Goal: Transaction & Acquisition: Purchase product/service

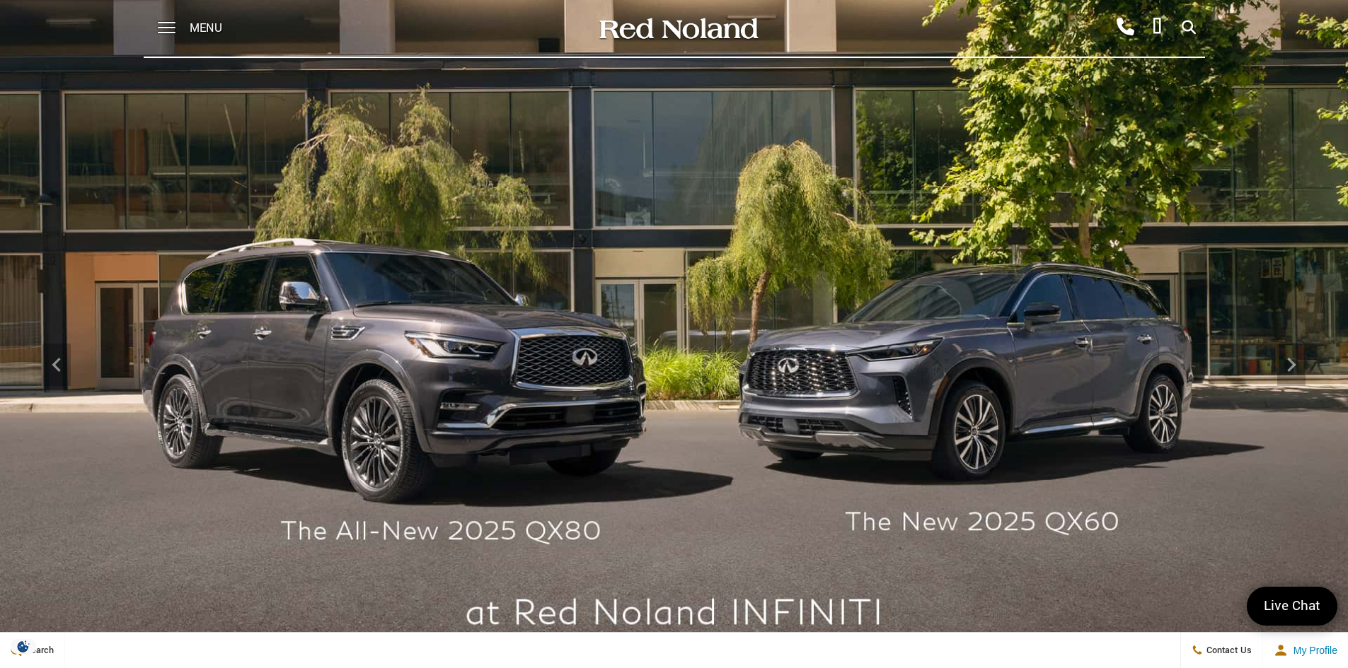
click at [208, 28] on span "Menu" at bounding box center [206, 28] width 33 height 57
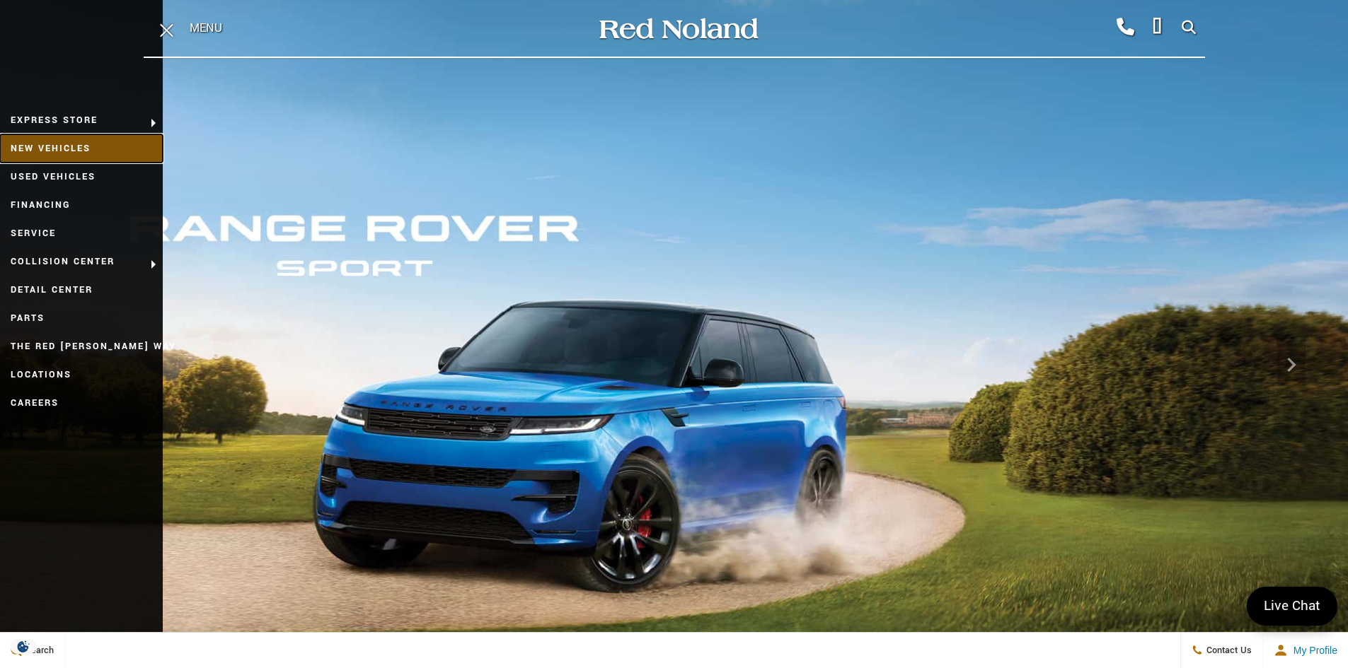
click at [74, 150] on link "New Vehicles" at bounding box center [81, 148] width 163 height 28
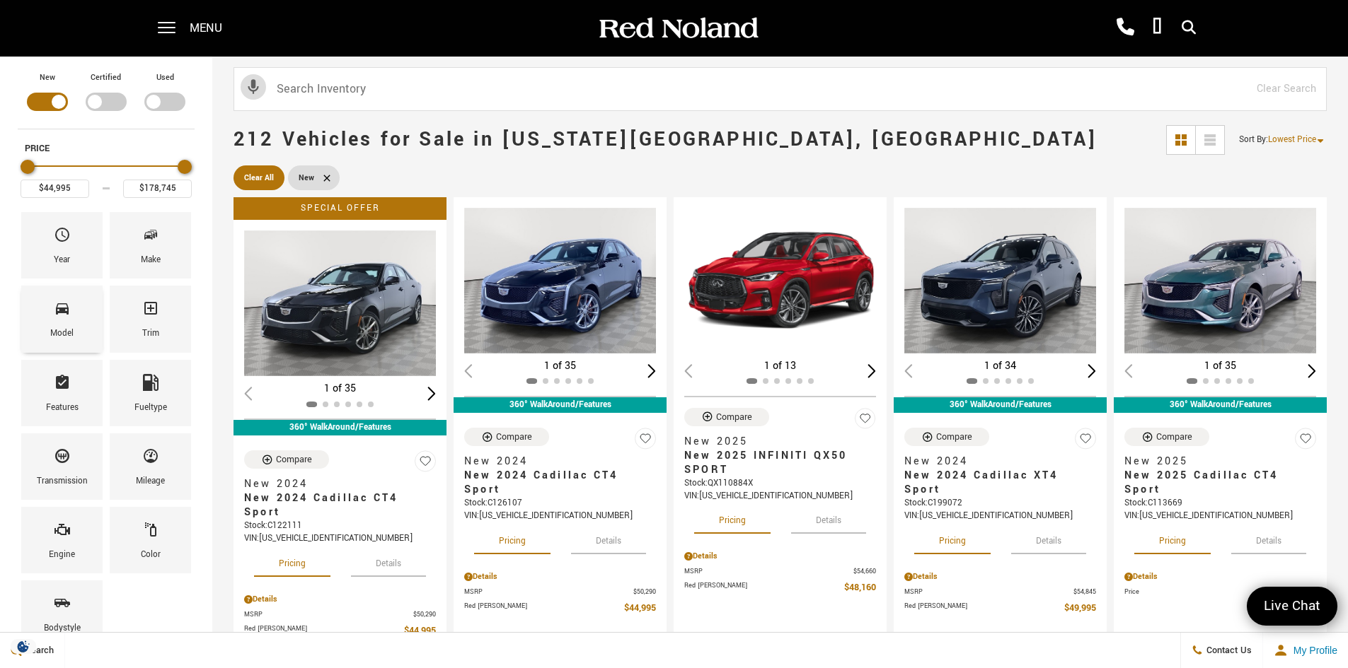
click at [50, 322] on div "Model" at bounding box center [61, 319] width 81 height 66
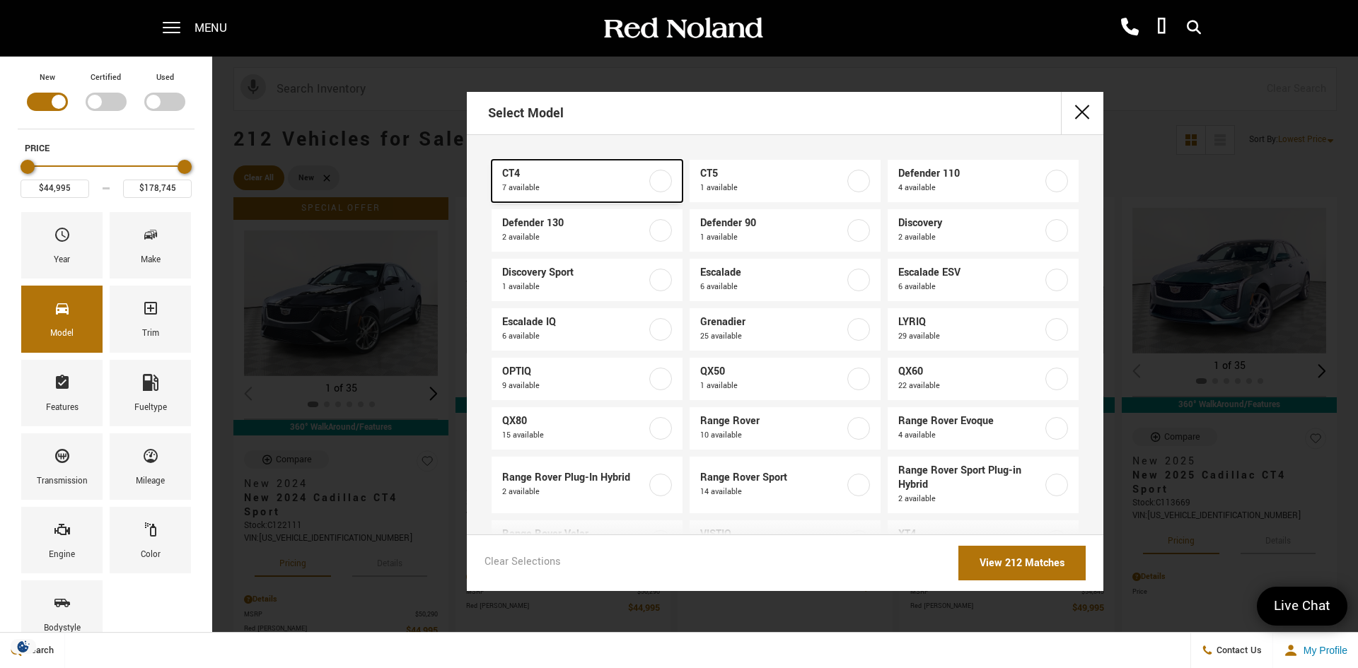
click at [666, 183] on label at bounding box center [660, 181] width 23 height 23
type input "$54,735"
checkbox input "true"
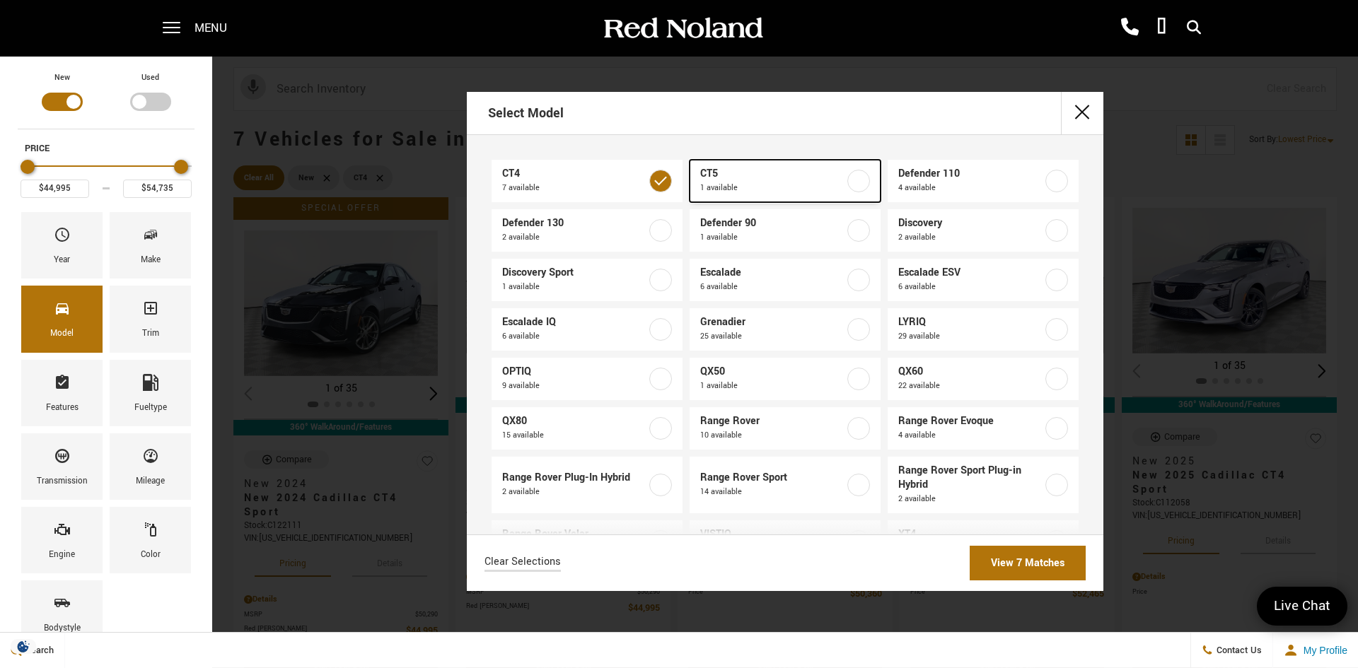
click at [857, 185] on label at bounding box center [858, 181] width 23 height 23
type input "$60,085"
checkbox input "true"
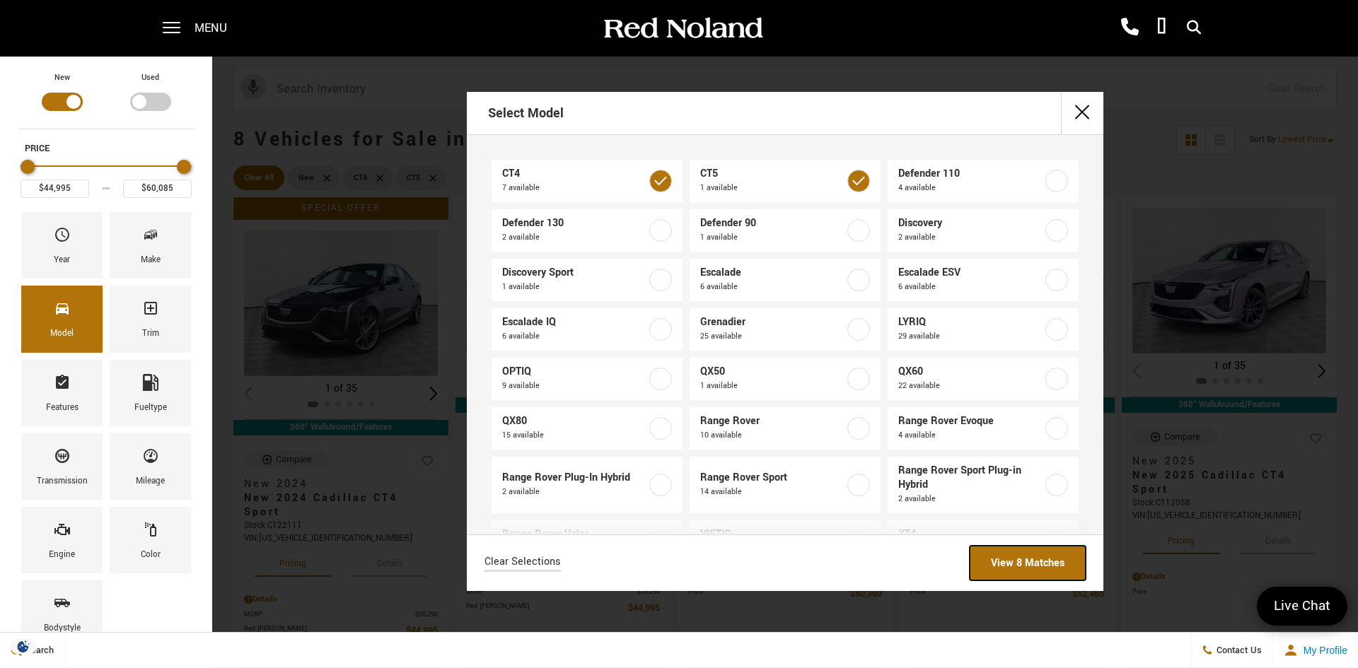
click at [1031, 559] on link "View 8 Matches" at bounding box center [1028, 563] width 116 height 35
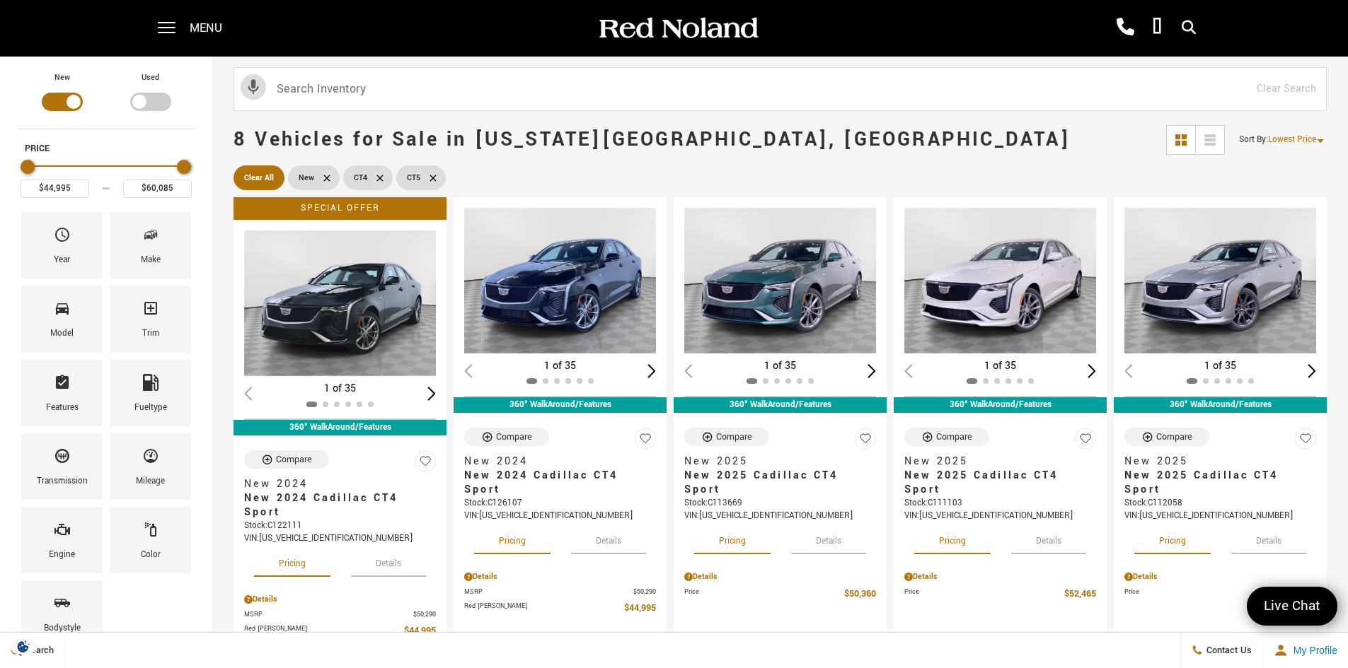
click at [253, 179] on span "Clear All" at bounding box center [259, 178] width 30 height 18
type input "$5,678"
type input "$178,745"
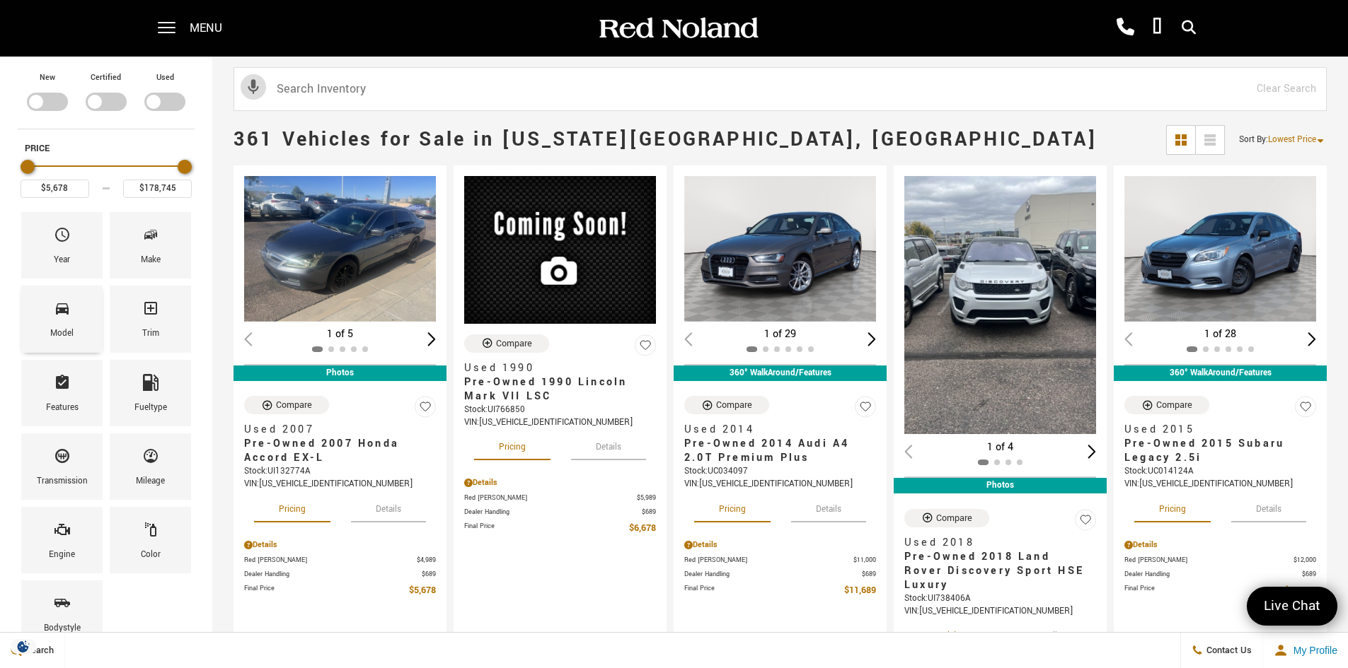
click at [67, 320] on span "Model" at bounding box center [62, 311] width 17 height 30
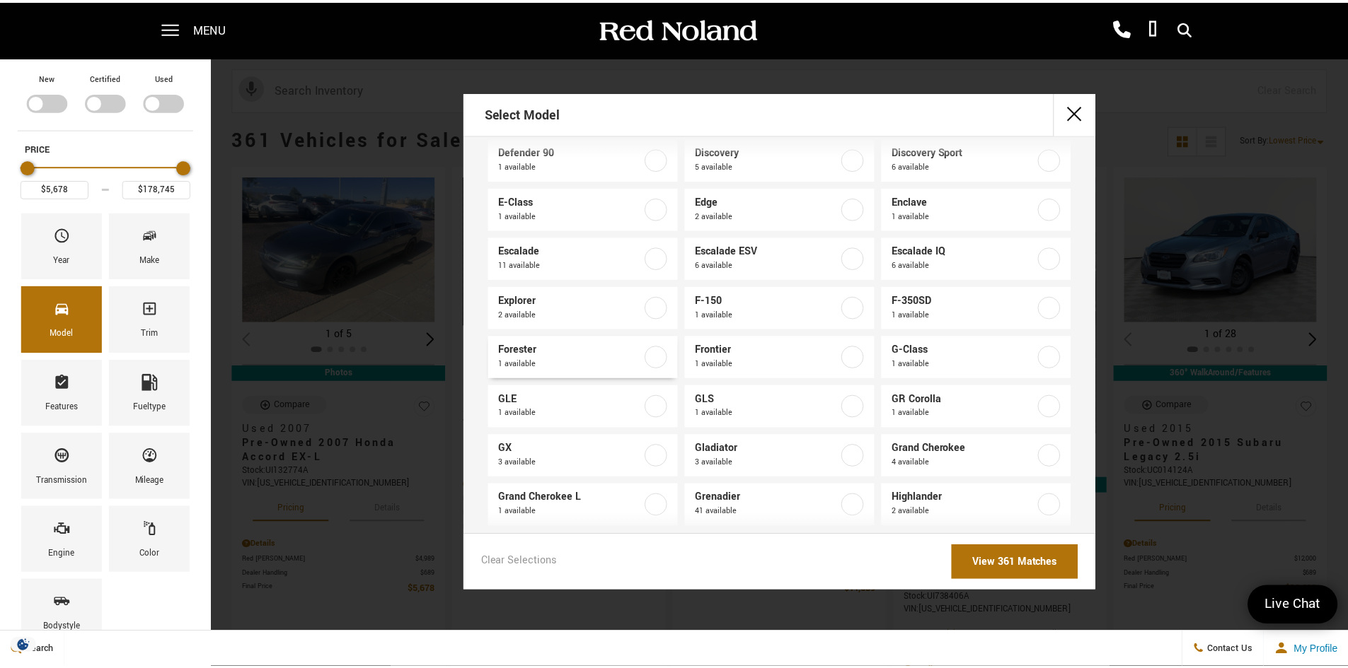
scroll to position [566, 0]
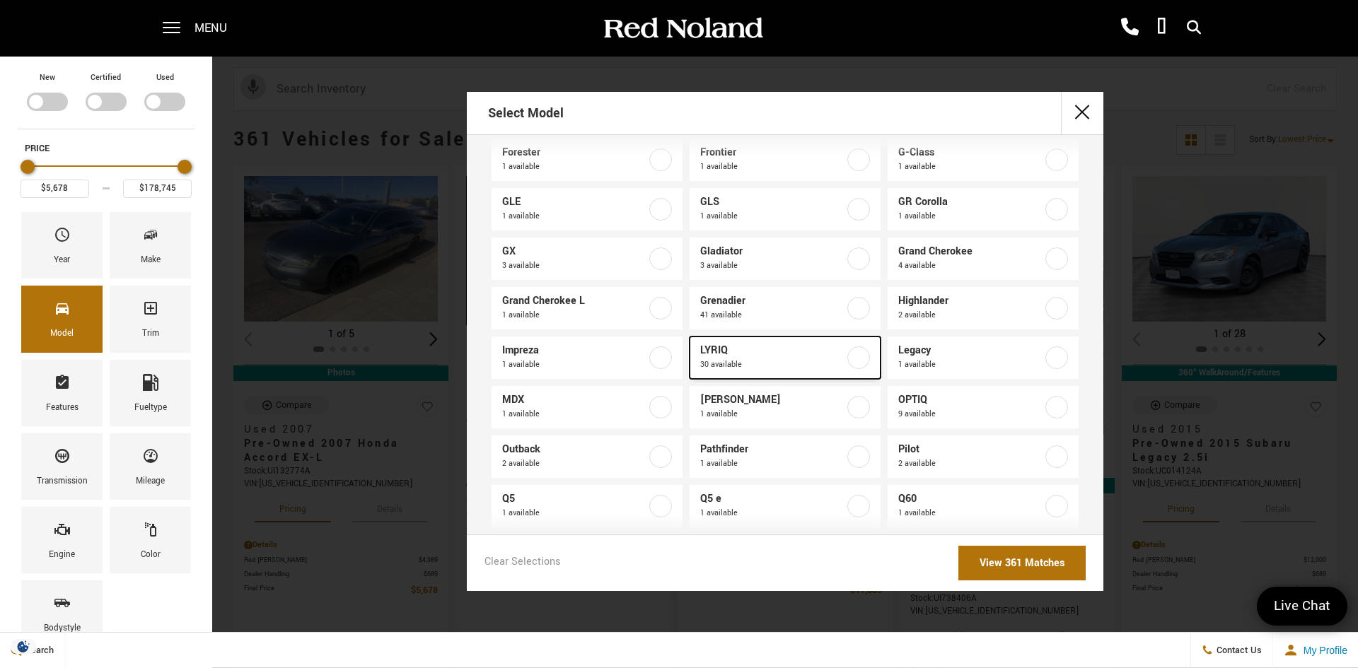
click at [852, 359] on label at bounding box center [858, 358] width 23 height 23
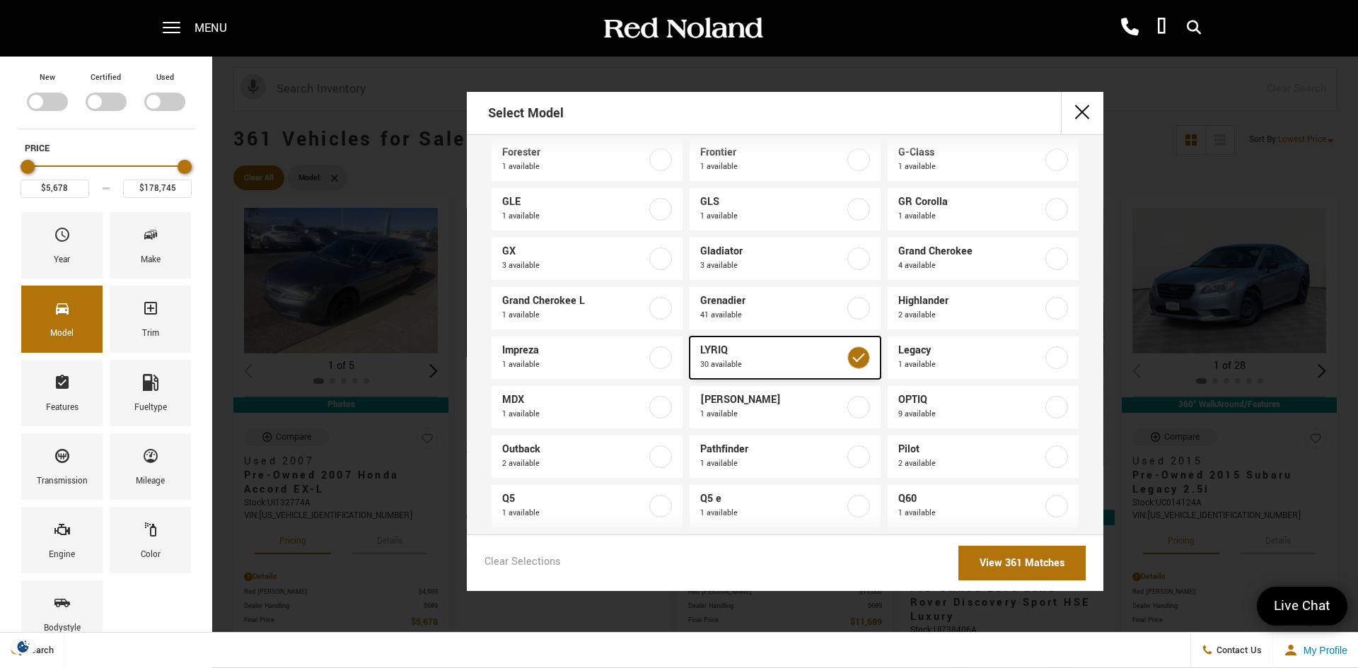
type input "$40,674"
type input "$91,110"
checkbox input "true"
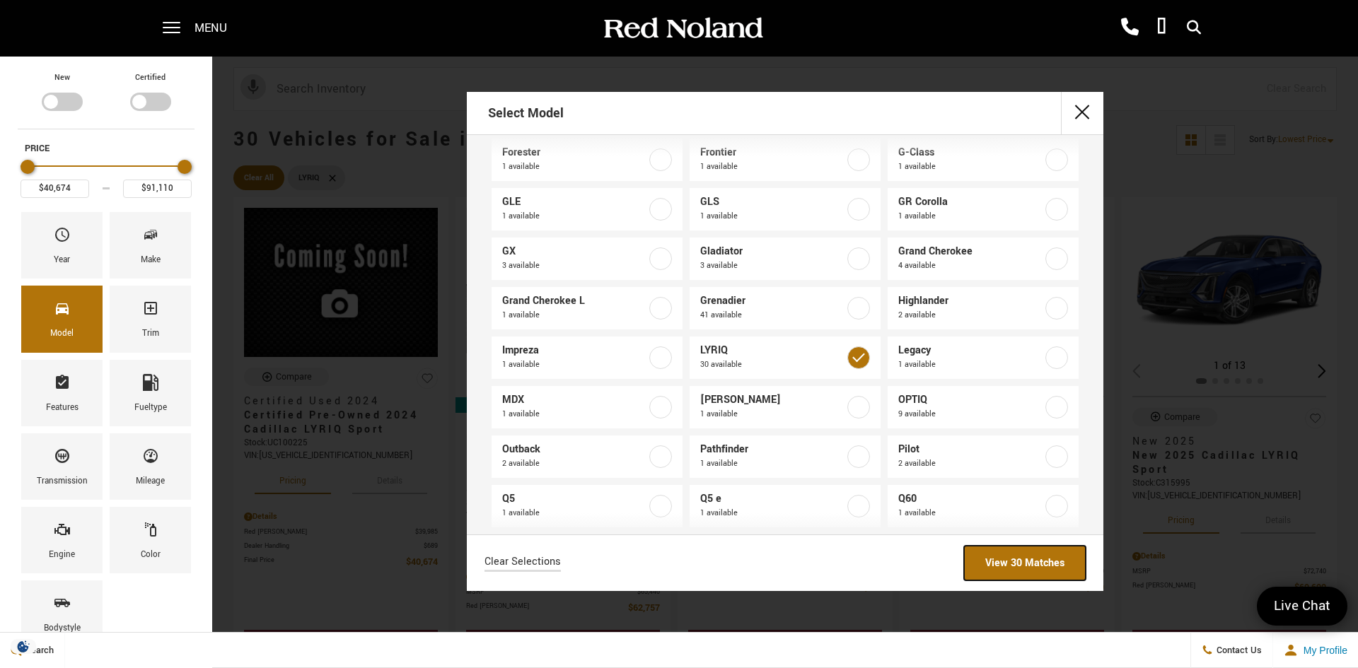
click at [1040, 569] on link "View 30 Matches" at bounding box center [1025, 563] width 122 height 35
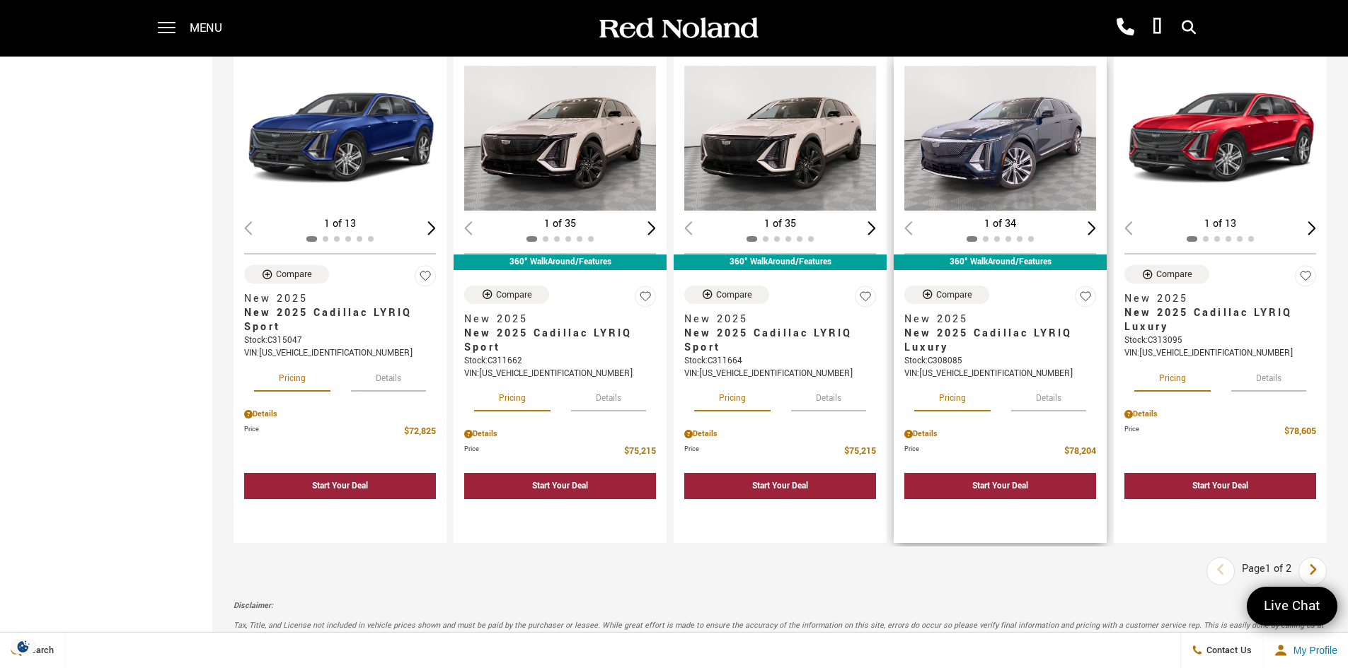
scroll to position [1627, 0]
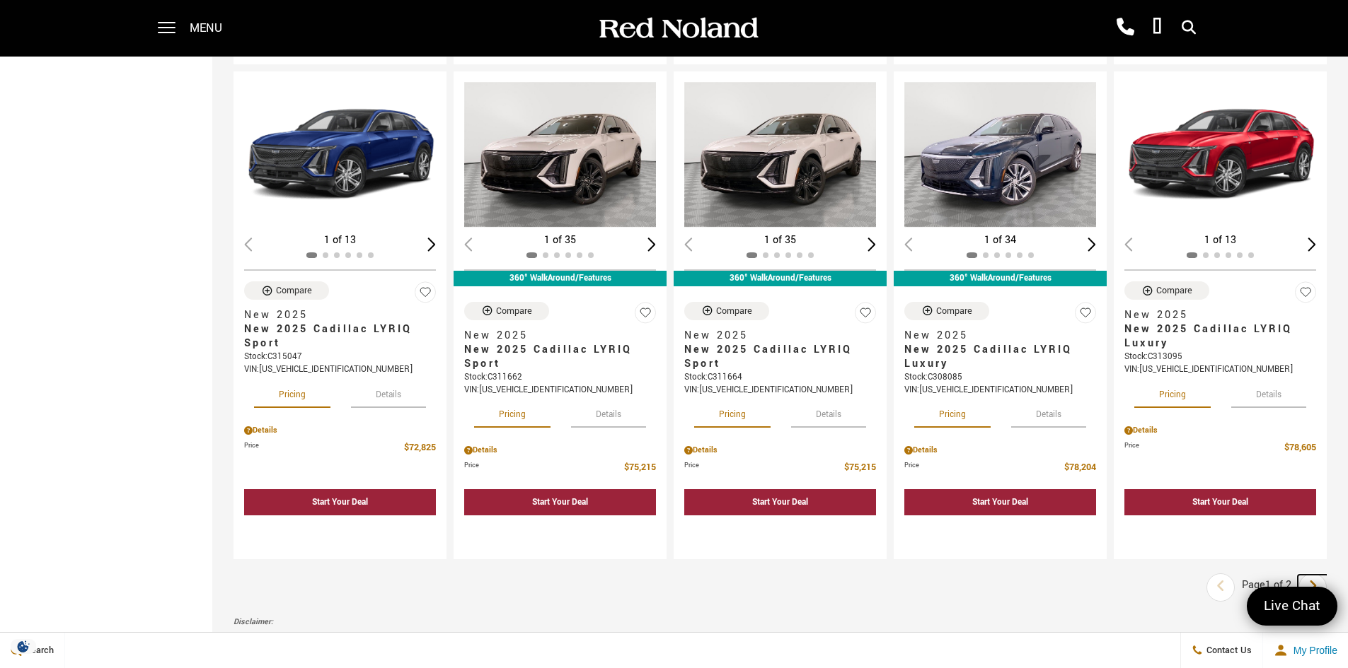
click at [1317, 581] on icon "next page" at bounding box center [1312, 586] width 9 height 23
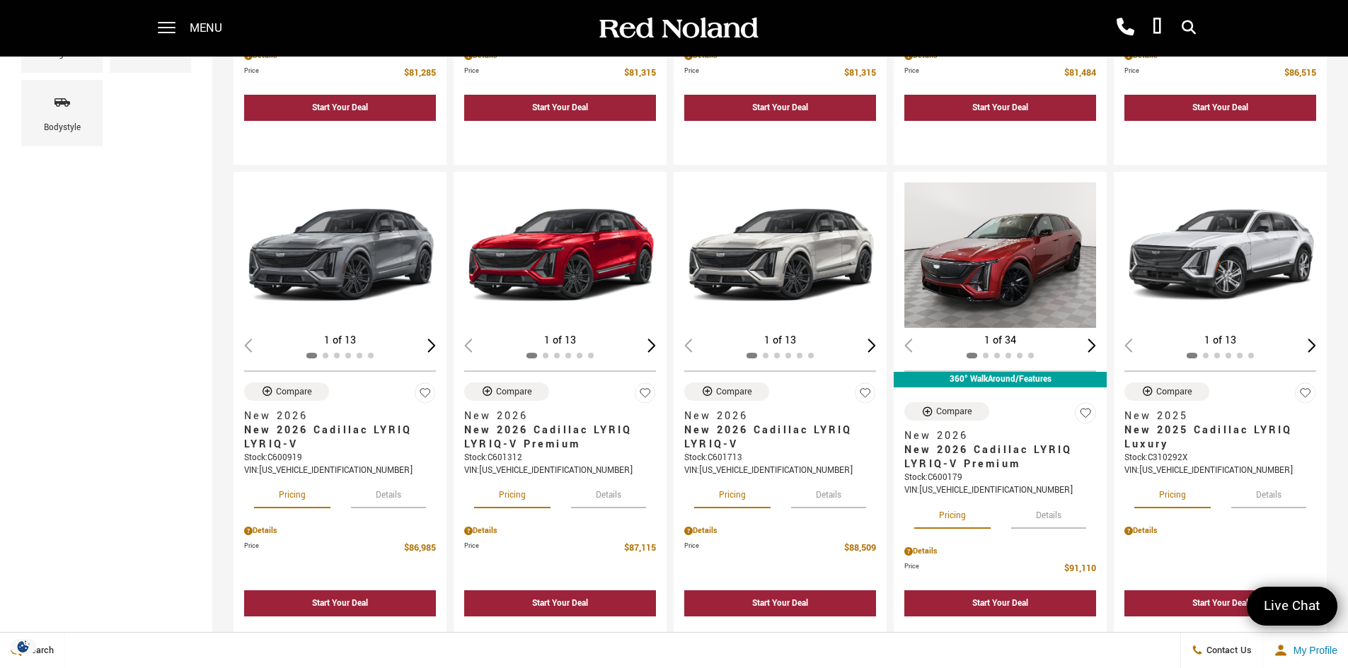
scroll to position [495, 0]
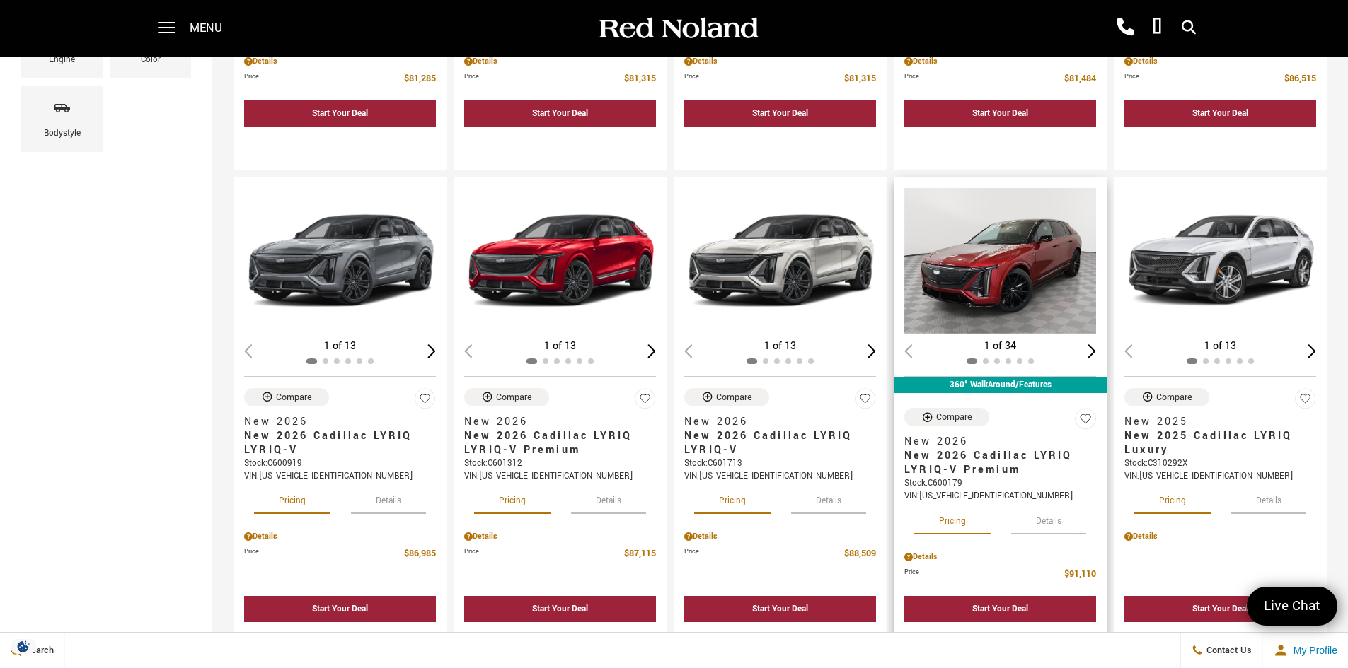
click at [1041, 256] on img "1 / 2" at bounding box center [1001, 261] width 194 height 146
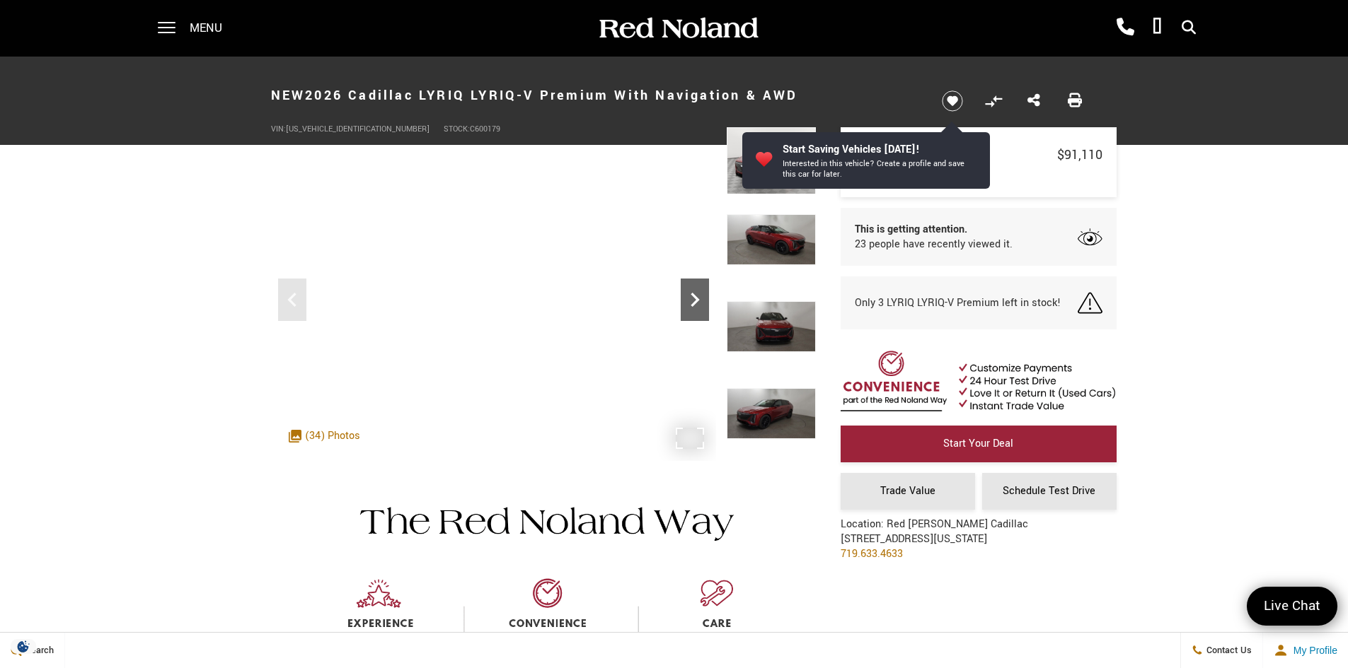
click at [698, 306] on icon "Next" at bounding box center [695, 300] width 28 height 28
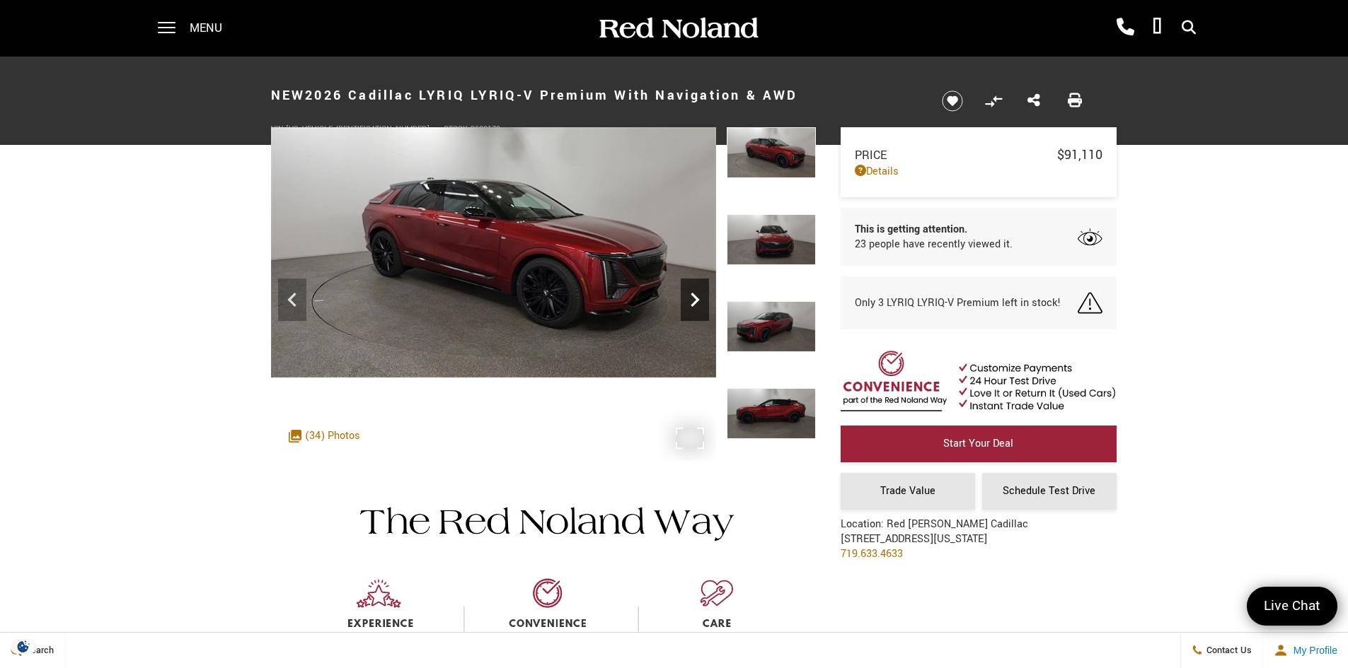
click at [698, 305] on icon "Next" at bounding box center [695, 300] width 28 height 28
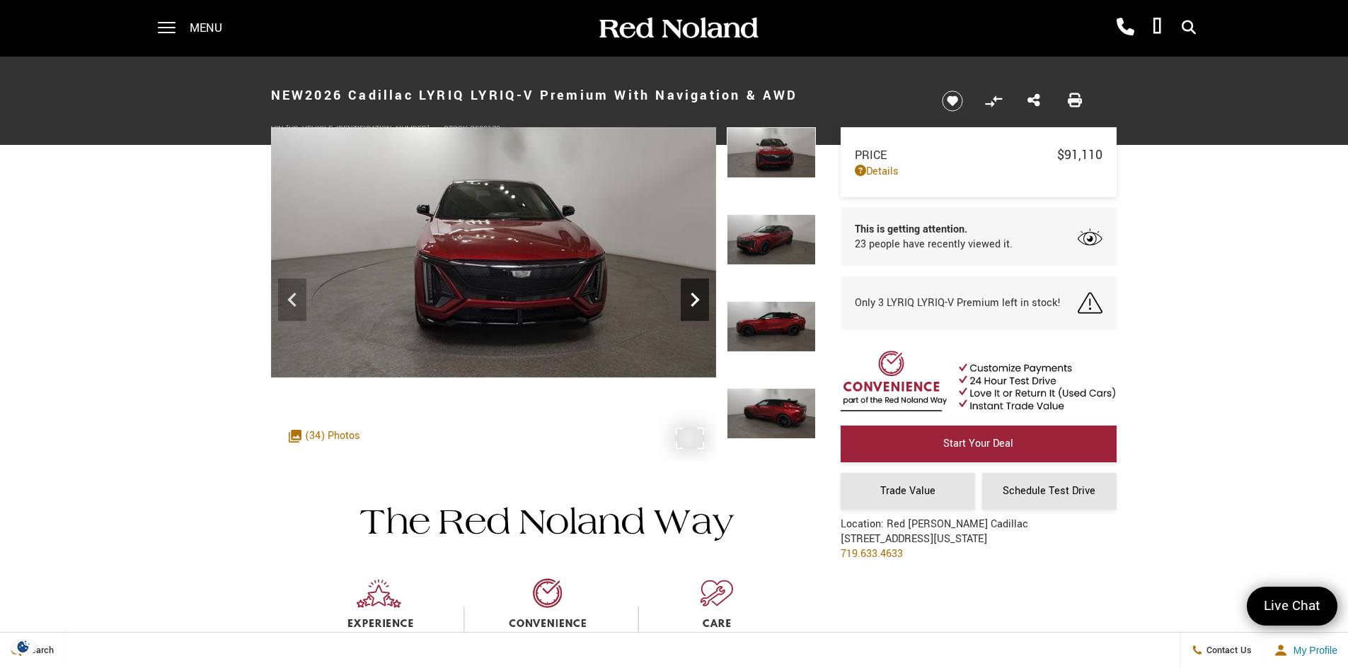
click at [698, 305] on icon "Next" at bounding box center [695, 300] width 28 height 28
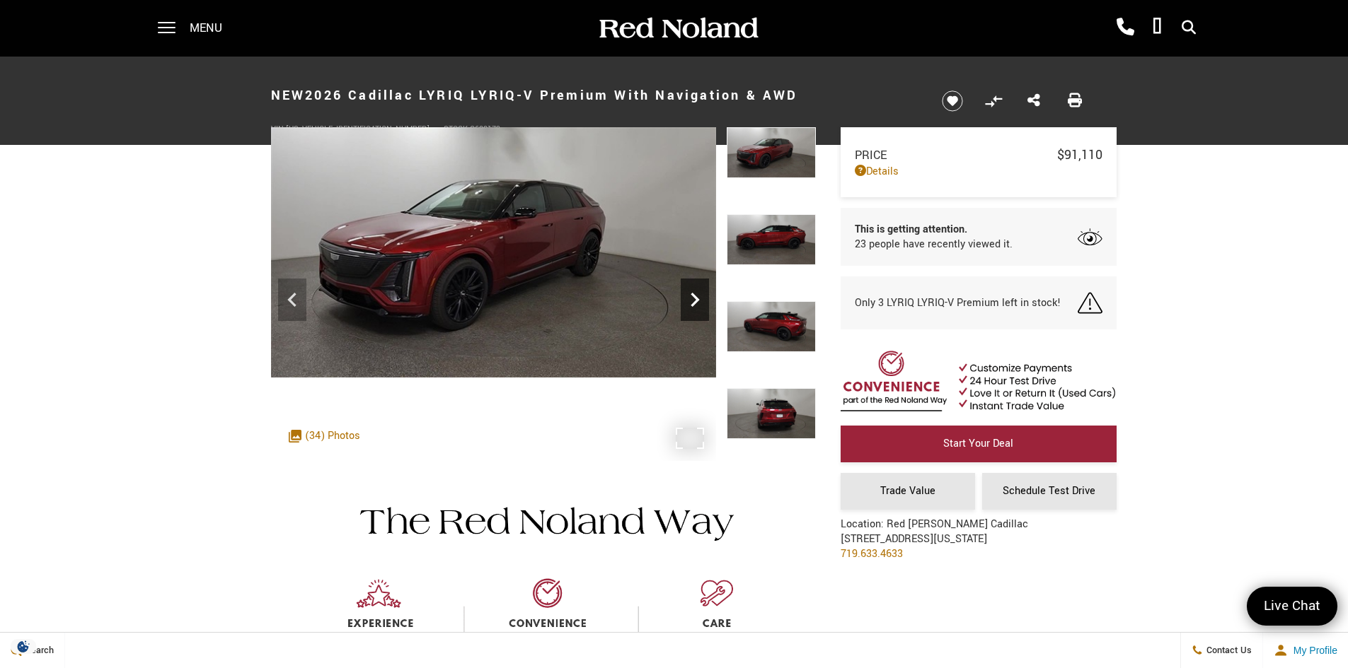
click at [698, 305] on icon "Next" at bounding box center [695, 300] width 28 height 28
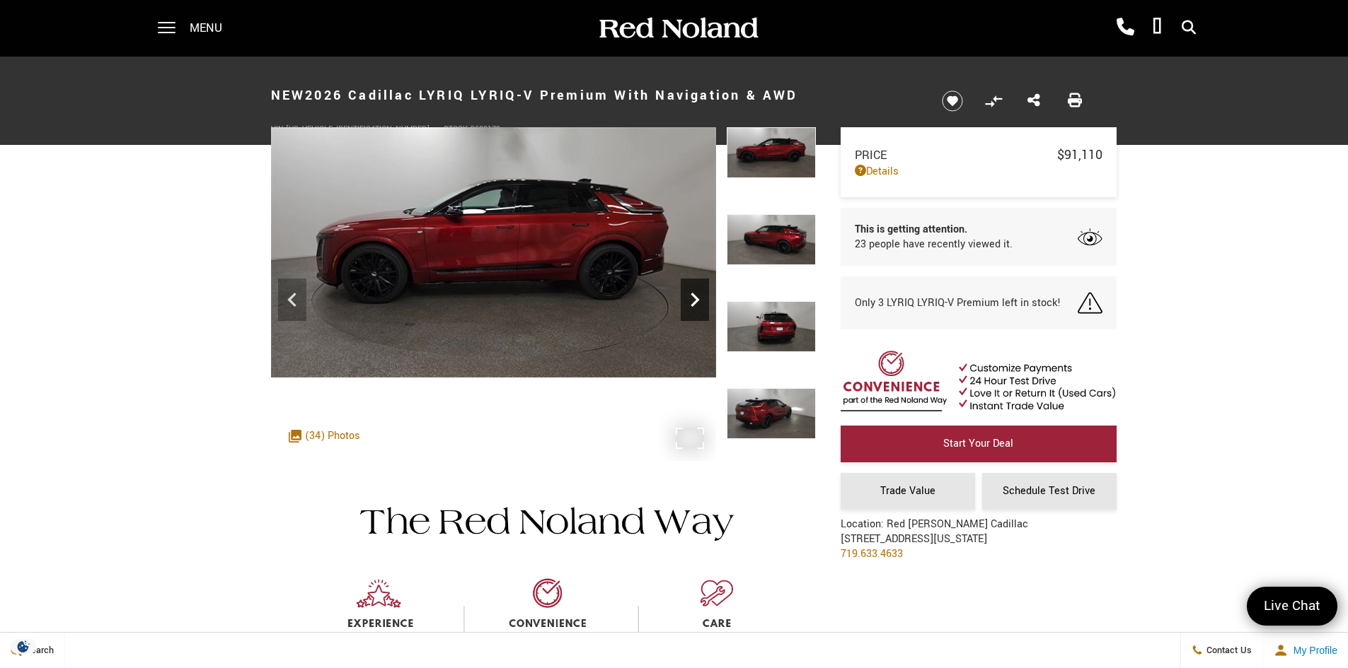
click at [698, 305] on icon "Next" at bounding box center [695, 300] width 28 height 28
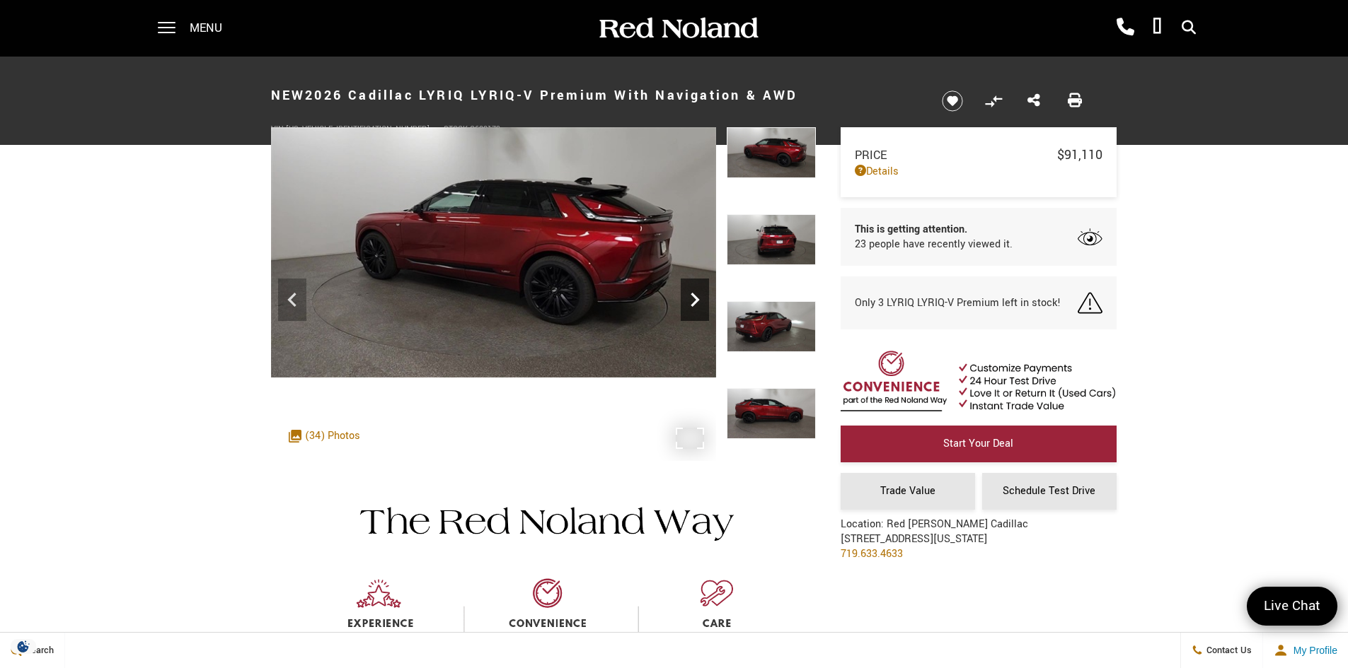
click at [698, 305] on icon "Next" at bounding box center [695, 300] width 28 height 28
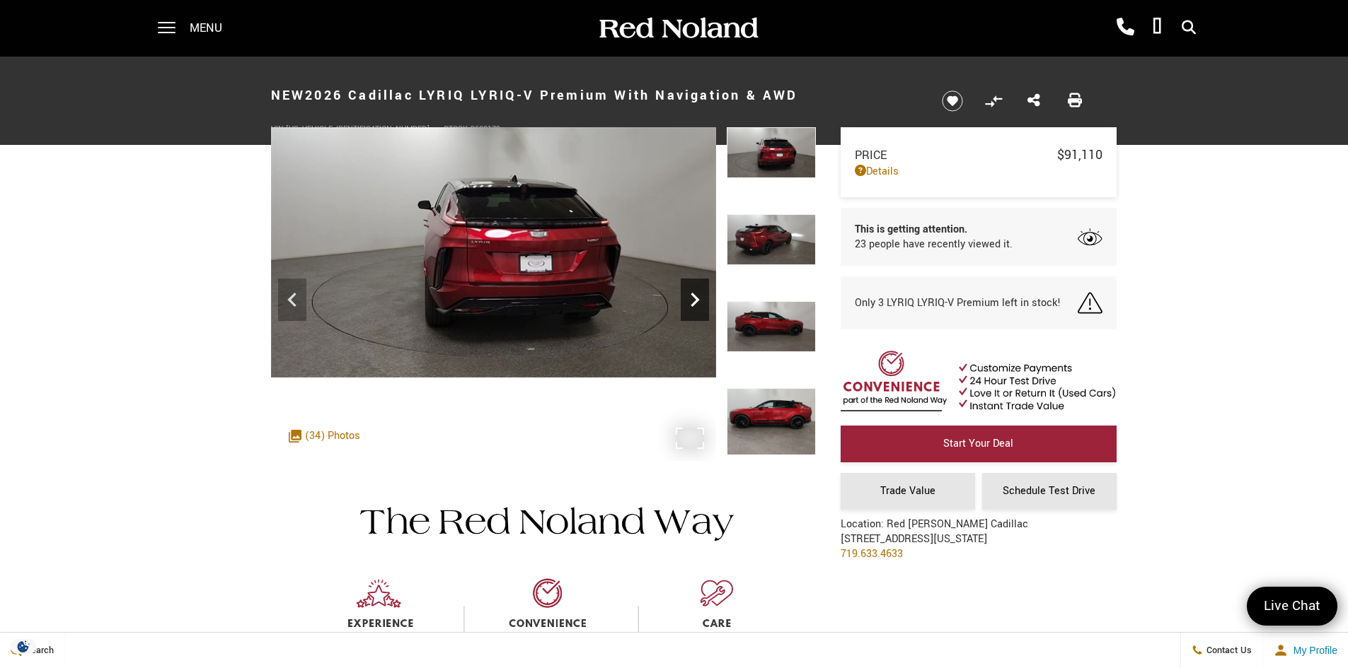
click at [698, 305] on icon "Next" at bounding box center [695, 300] width 28 height 28
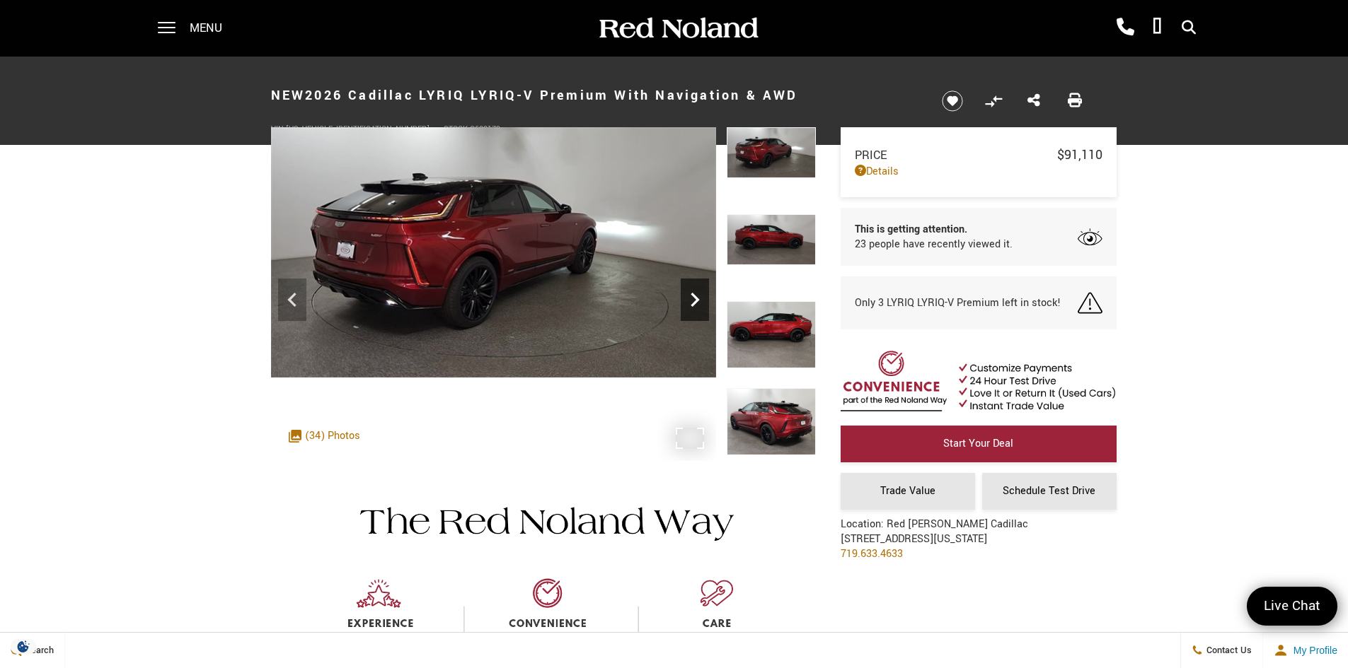
click at [698, 305] on icon "Next" at bounding box center [695, 300] width 28 height 28
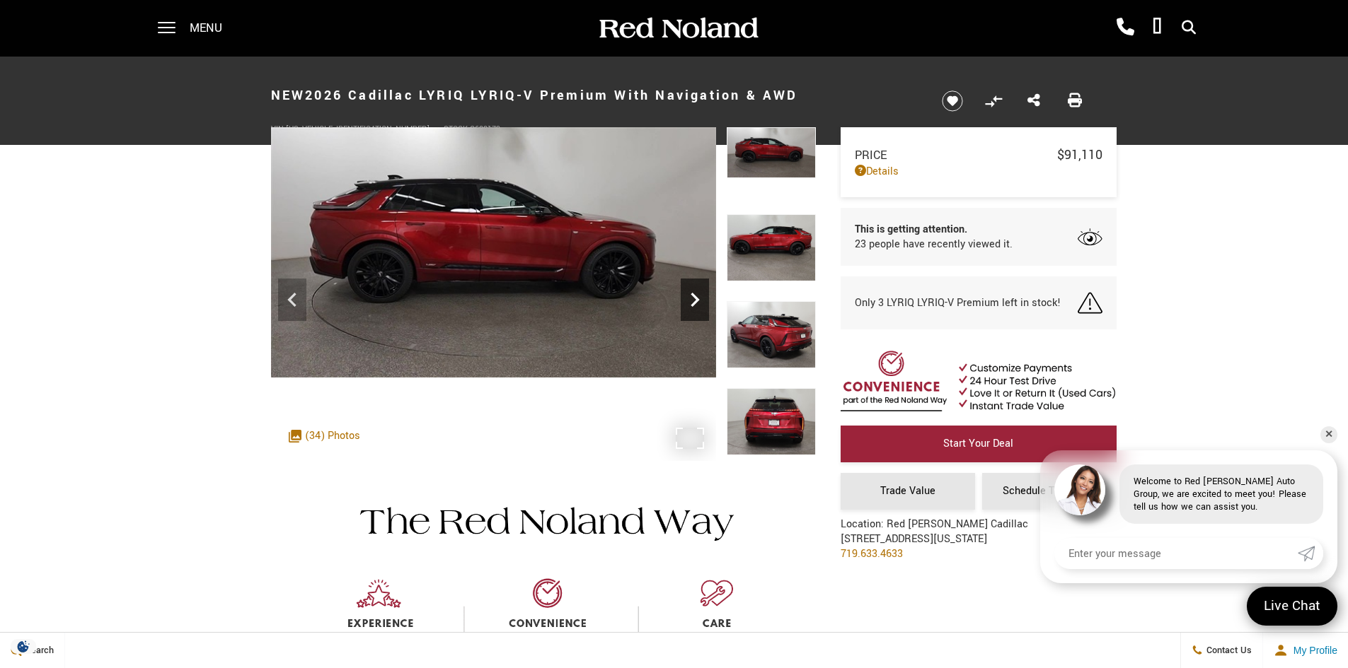
click at [698, 305] on icon "Next" at bounding box center [695, 300] width 28 height 28
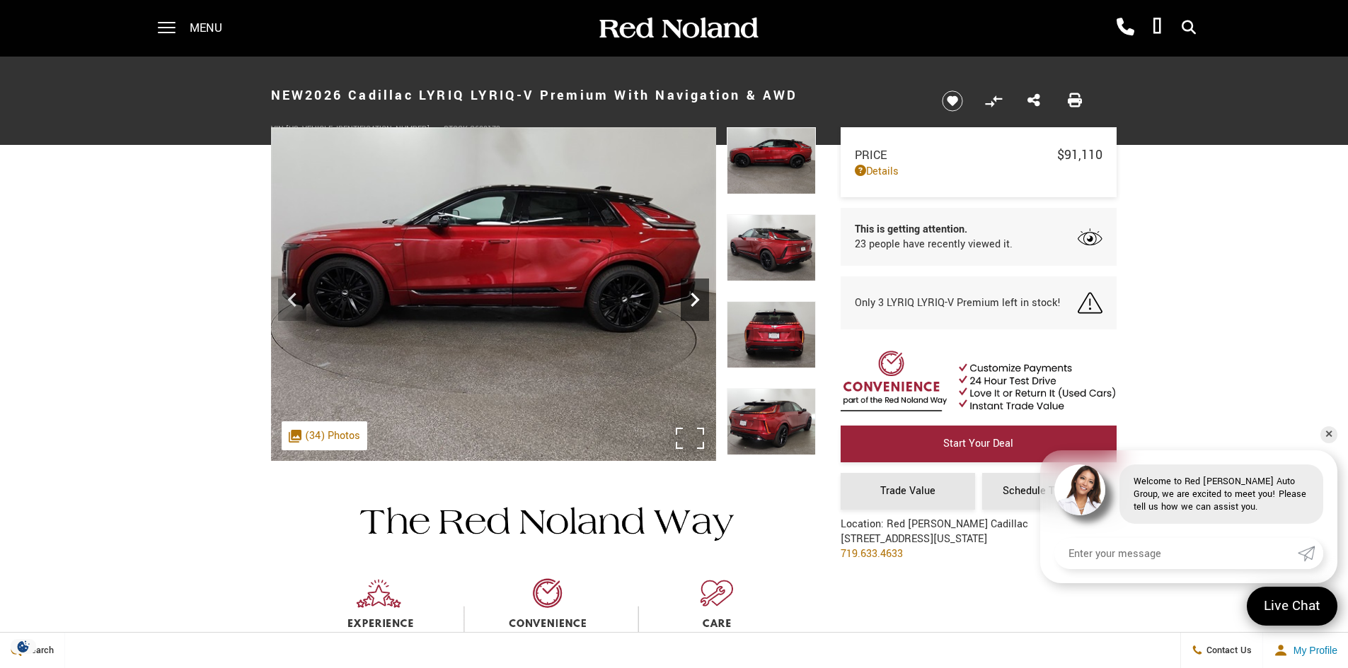
click at [698, 305] on icon "Next" at bounding box center [695, 300] width 28 height 28
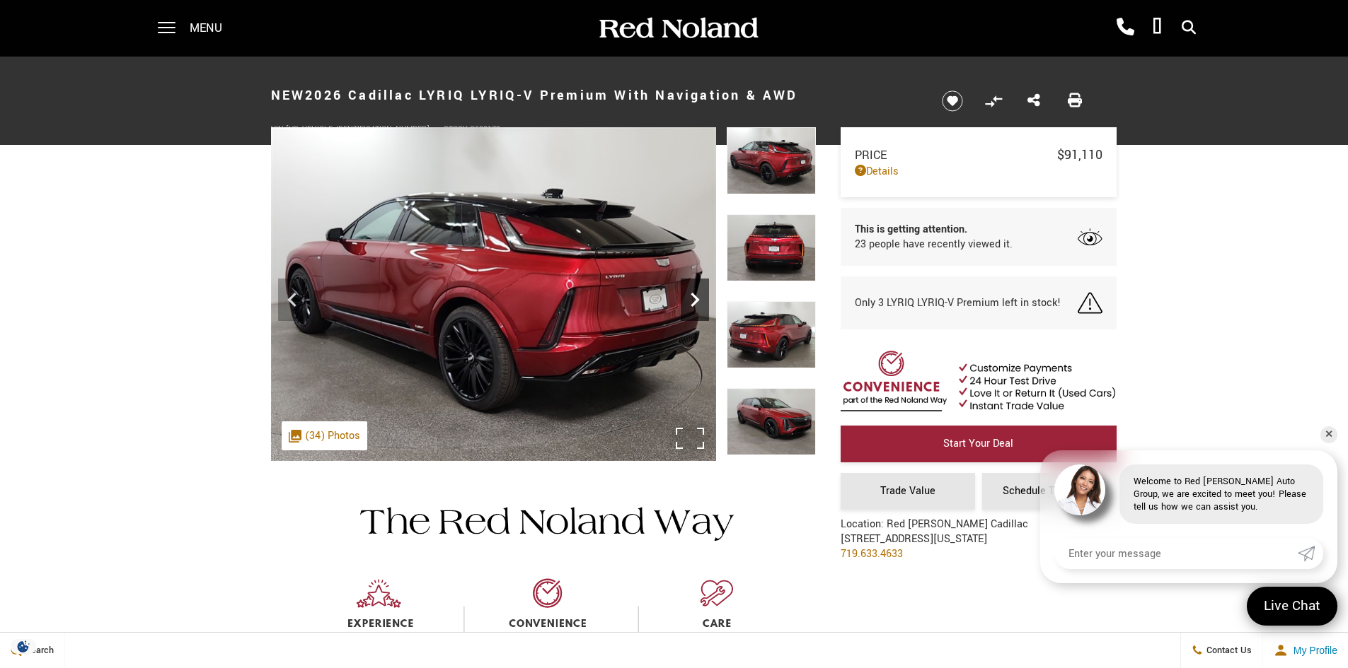
click at [698, 305] on icon "Next" at bounding box center [695, 300] width 28 height 28
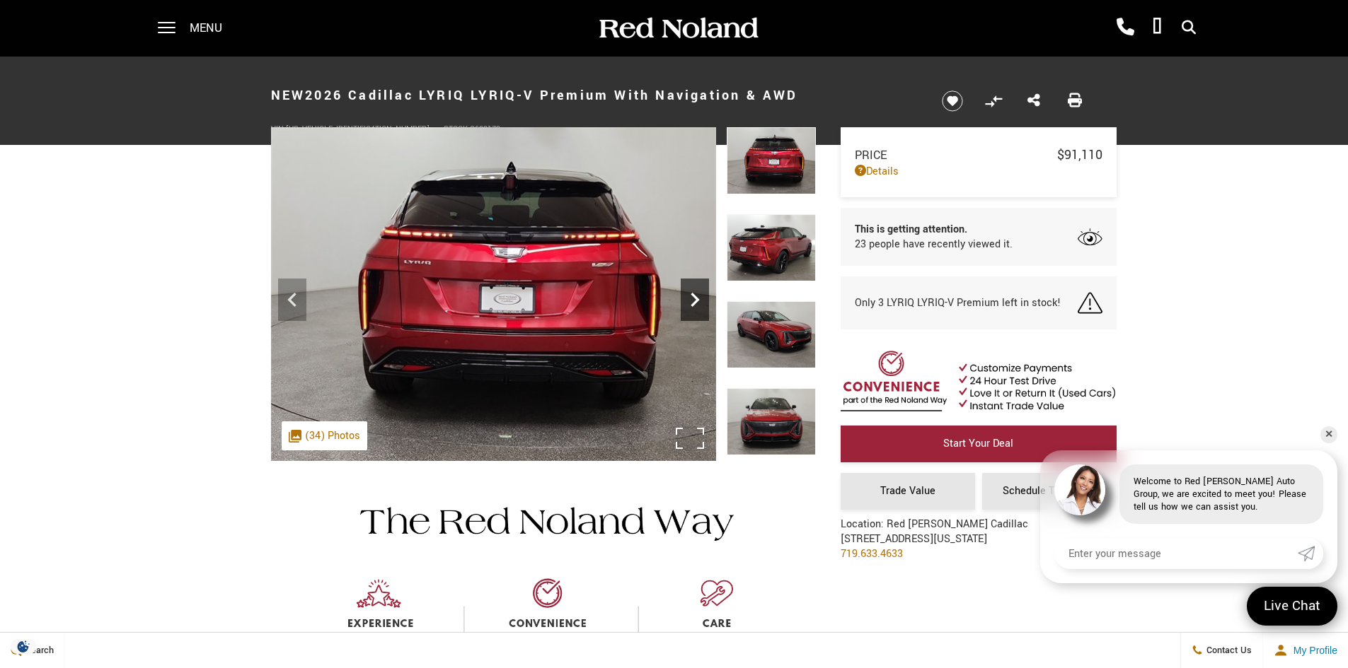
click at [698, 305] on icon "Next" at bounding box center [695, 300] width 28 height 28
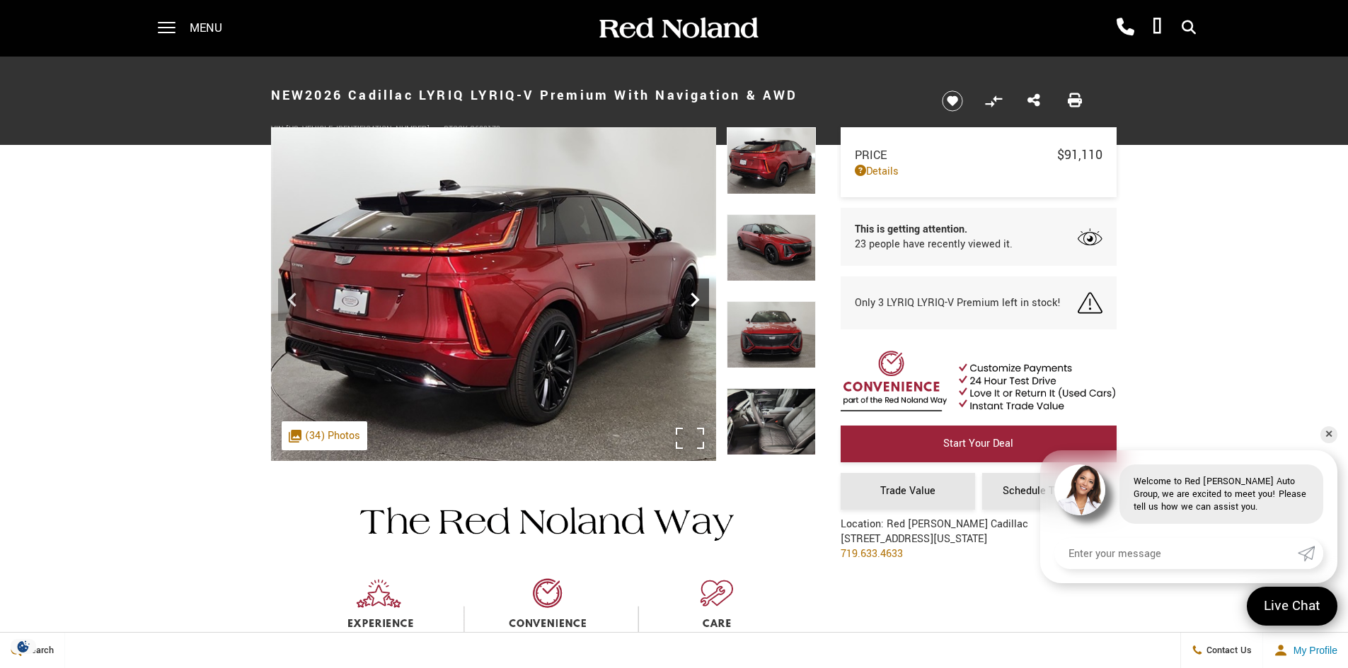
click at [698, 305] on icon "Next" at bounding box center [695, 300] width 28 height 28
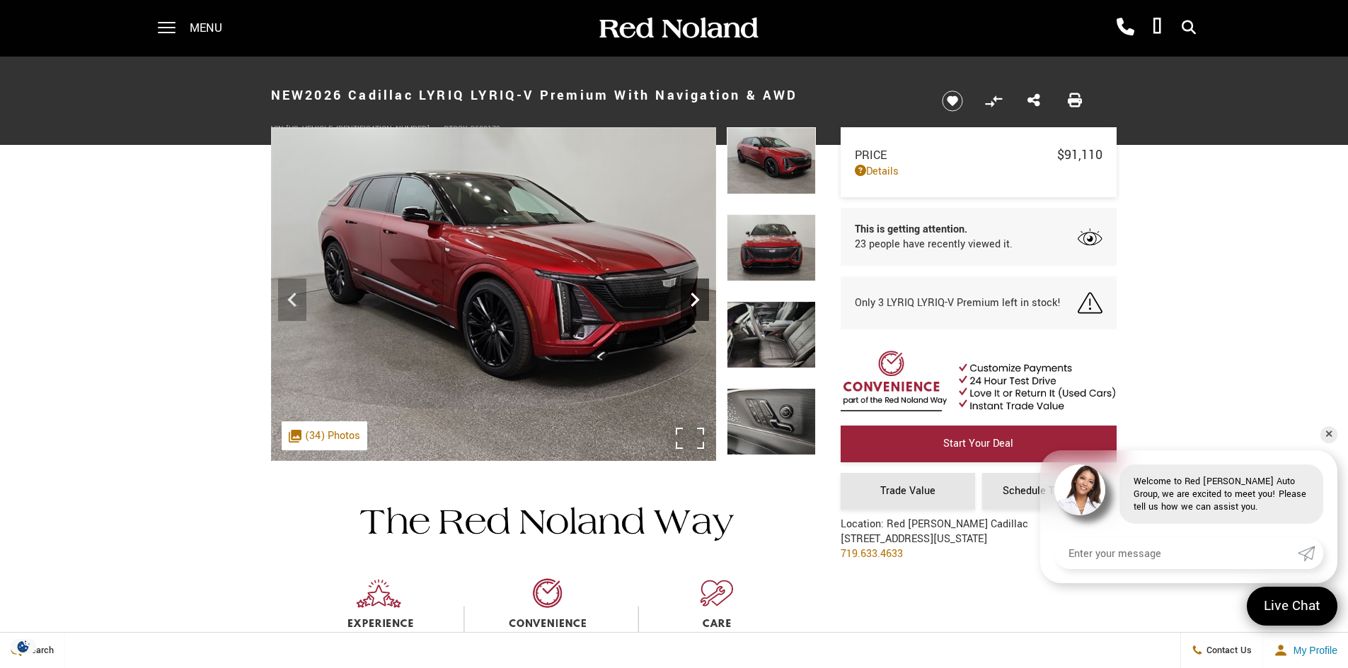
click at [698, 305] on icon "Next" at bounding box center [695, 300] width 28 height 28
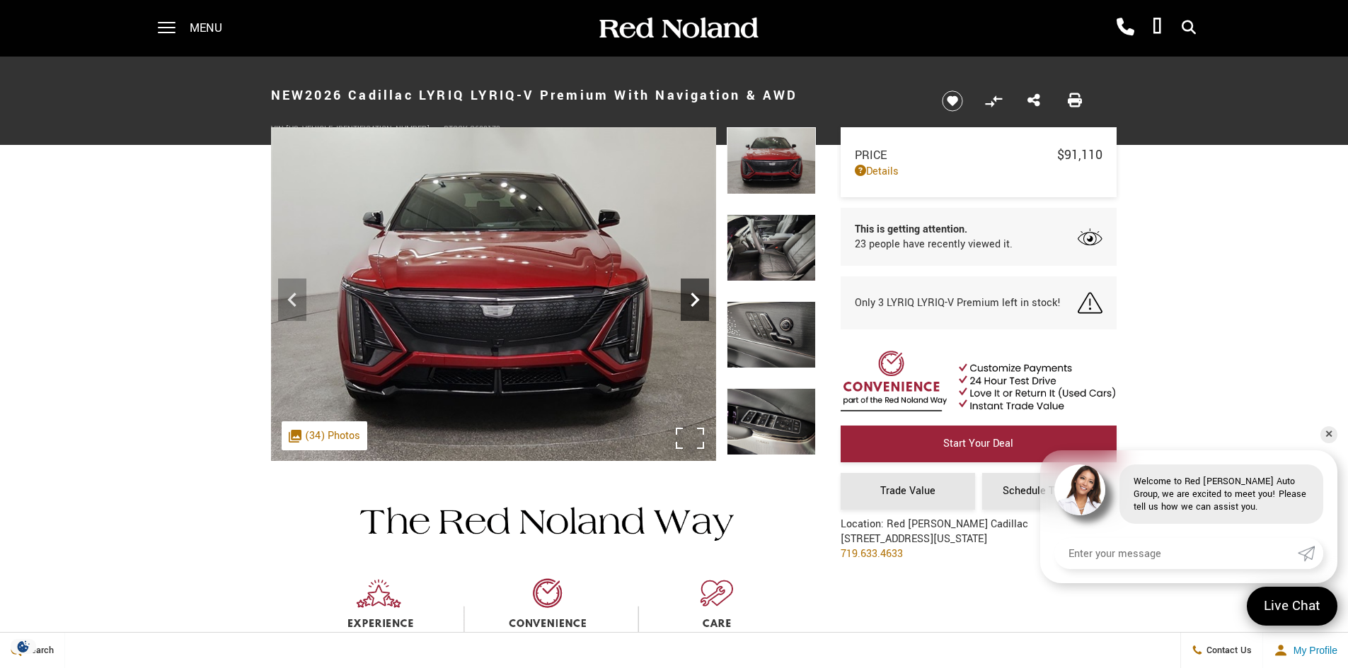
click at [698, 305] on icon "Next" at bounding box center [695, 300] width 28 height 28
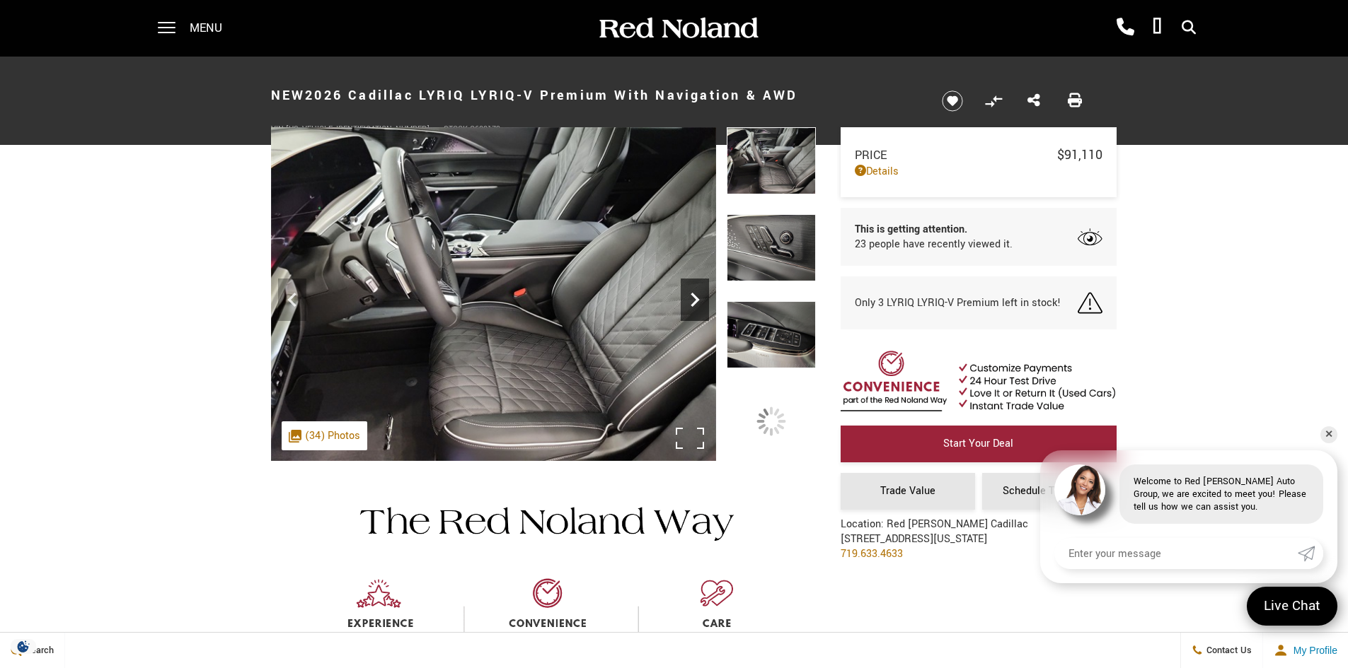
click at [698, 305] on icon "Next" at bounding box center [695, 300] width 28 height 28
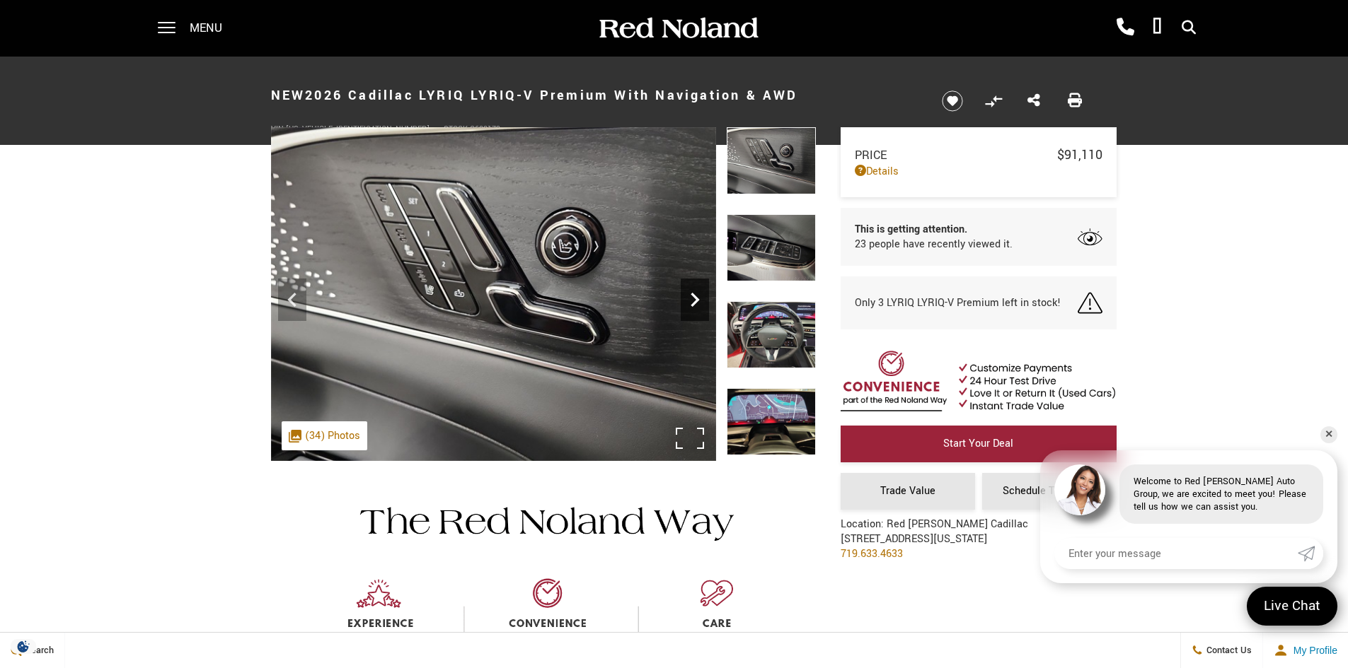
click at [686, 298] on icon "Next" at bounding box center [695, 300] width 28 height 28
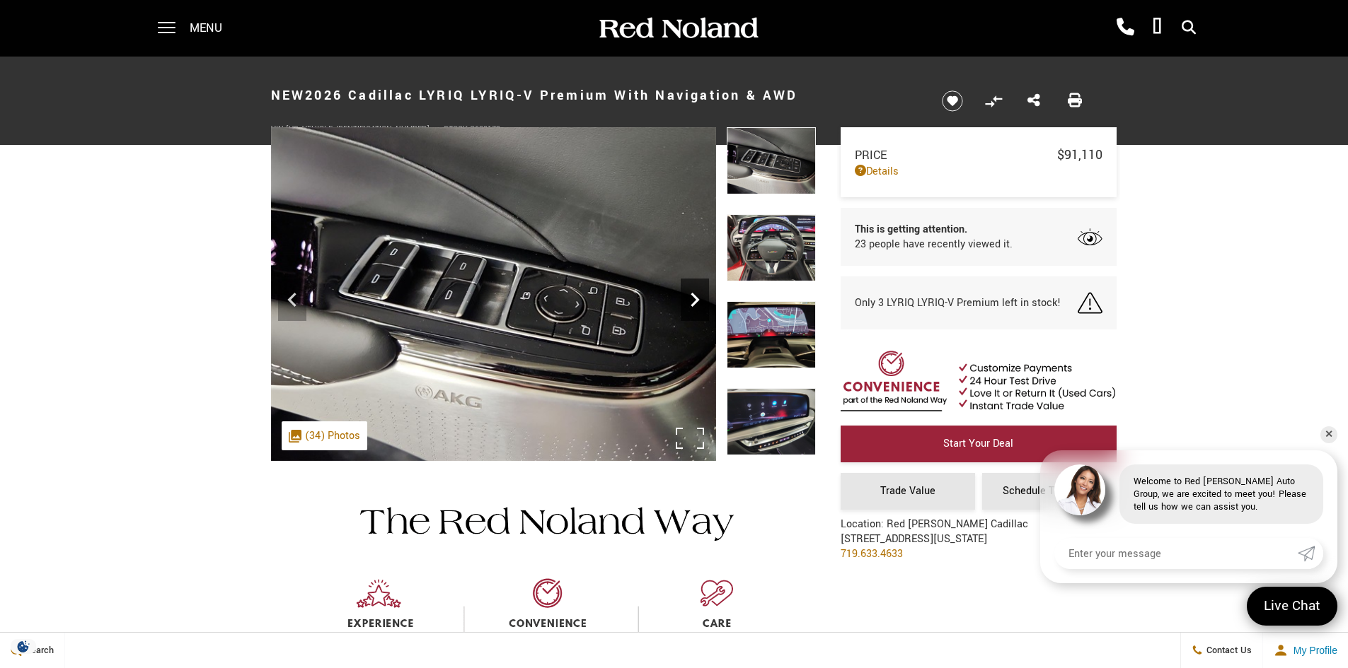
click at [690, 297] on icon "Next" at bounding box center [695, 300] width 28 height 28
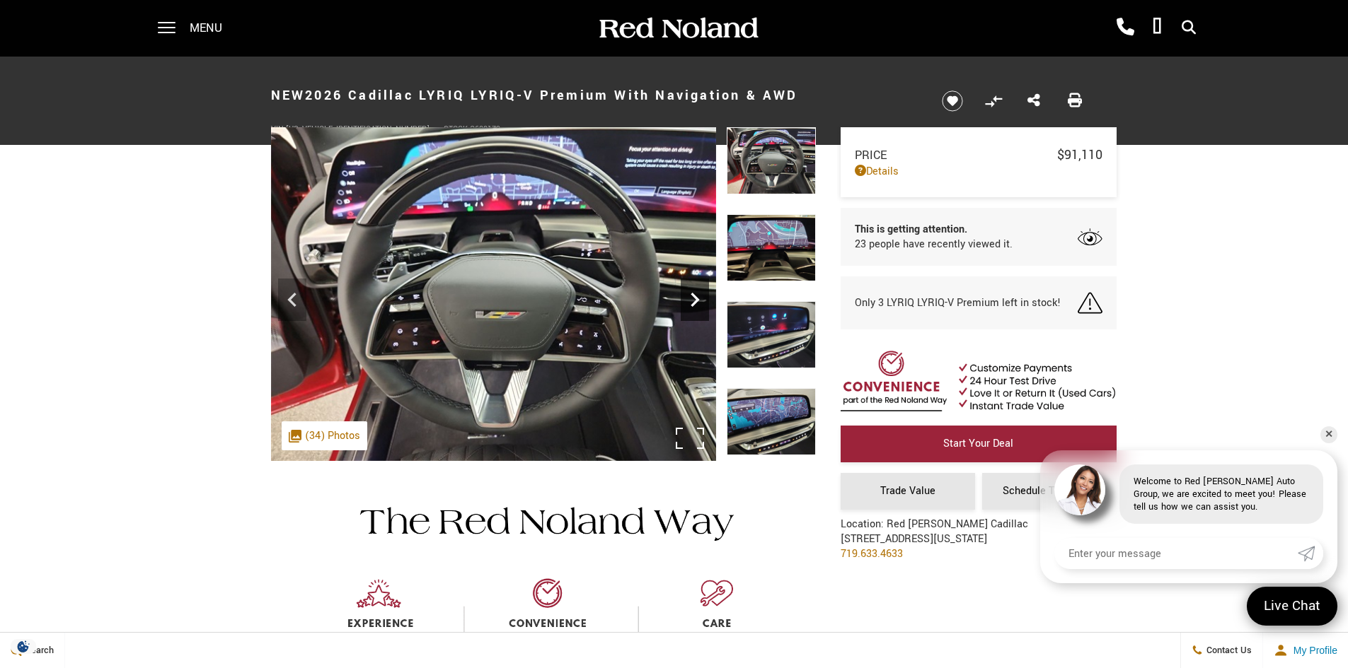
click at [690, 297] on icon "Next" at bounding box center [695, 300] width 28 height 28
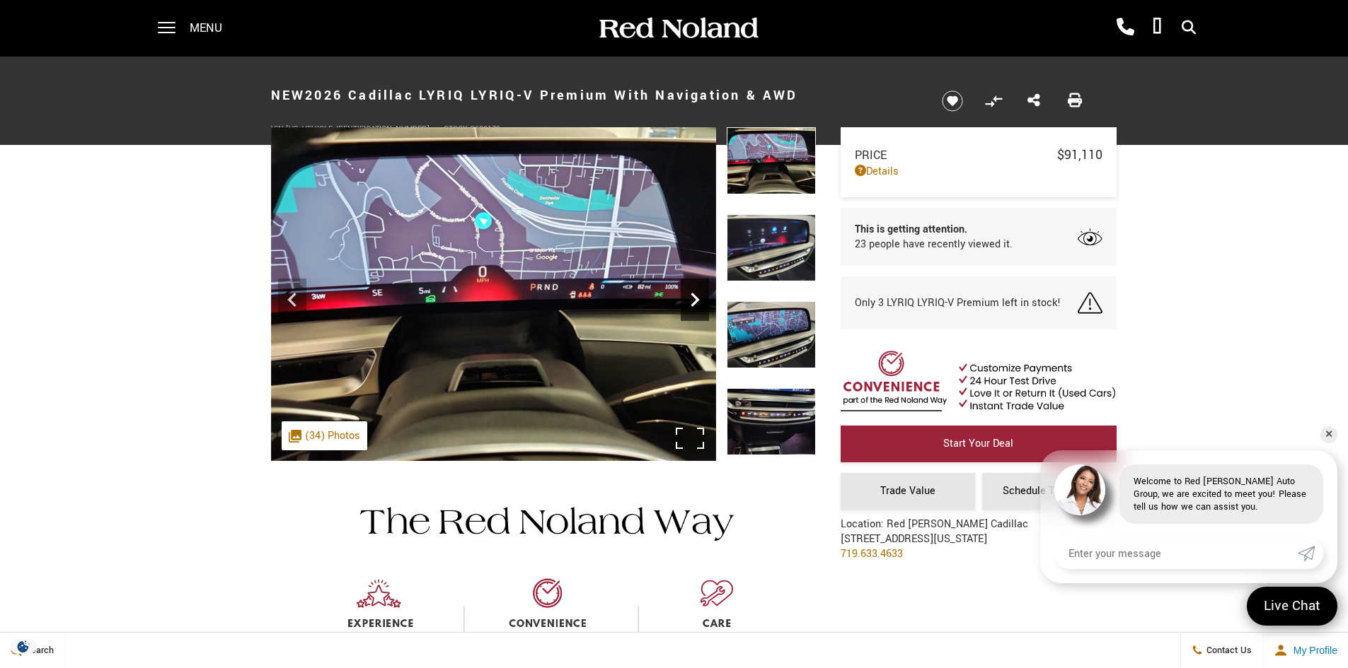
click at [690, 297] on icon "Next" at bounding box center [695, 300] width 28 height 28
